Goal: Task Accomplishment & Management: Complete application form

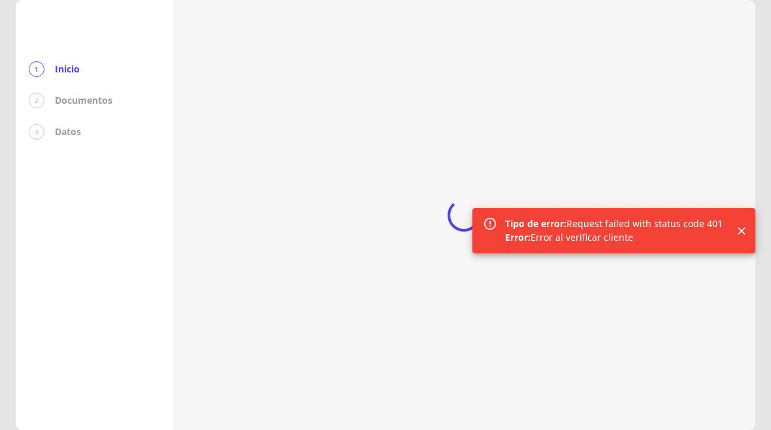
click at [744, 225] on icon "Close" at bounding box center [741, 231] width 13 height 13
